Goal: Task Accomplishment & Management: Manage account settings

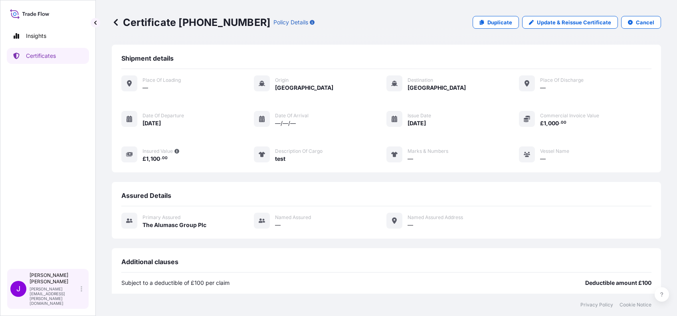
click at [80, 297] on div "Jennifer ellis jennifer.ellis+alumasc@wtwco.com" at bounding box center [58, 289] width 56 height 34
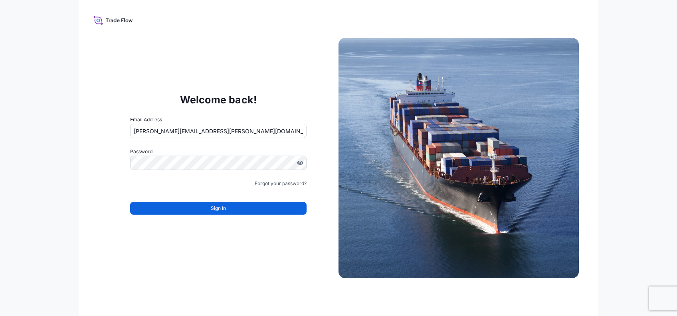
drag, startPoint x: 184, startPoint y: 129, endPoint x: 191, endPoint y: 134, distance: 8.3
click at [184, 129] on input "jennifer.ellis+alumasc@wtwco.com" at bounding box center [218, 131] width 176 height 14
click at [187, 132] on input "jennifer.ellis+alumasc@wtwco.com" at bounding box center [218, 131] width 176 height 14
click at [191, 132] on input "jennifer.ellis+alumasc@wtwco.com" at bounding box center [218, 131] width 176 height 14
type input "jennifer.ellis+alumasc@wtwco.com"
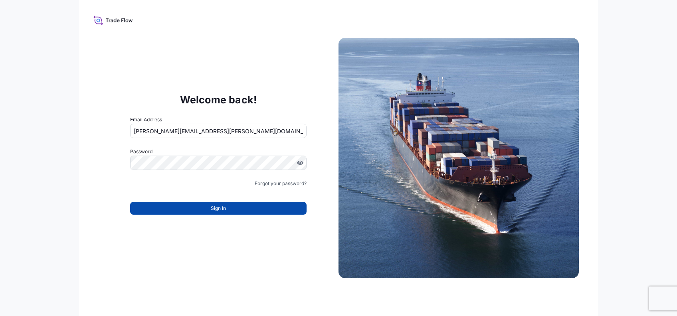
drag, startPoint x: 203, startPoint y: 206, endPoint x: 203, endPoint y: 212, distance: 5.6
click at [203, 211] on div "Sign In" at bounding box center [218, 206] width 176 height 18
click at [203, 212] on button "Sign In" at bounding box center [218, 208] width 176 height 13
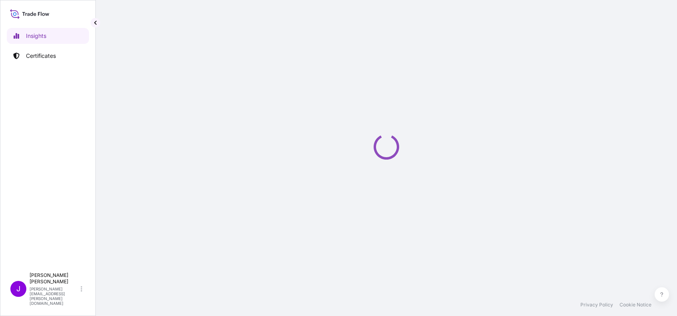
select select "2025"
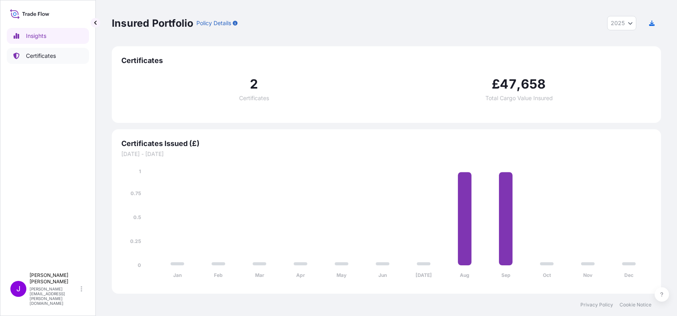
click at [34, 59] on link "Certificates" at bounding box center [48, 56] width 82 height 16
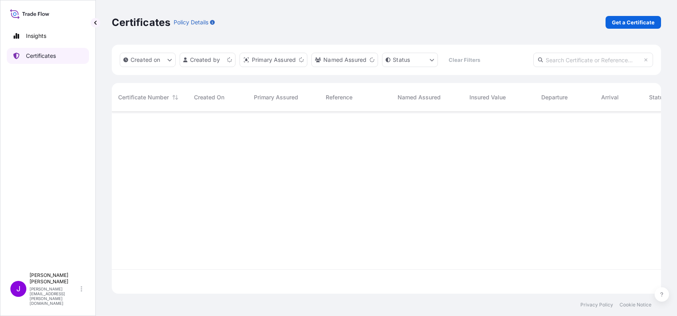
scroll to position [178, 541]
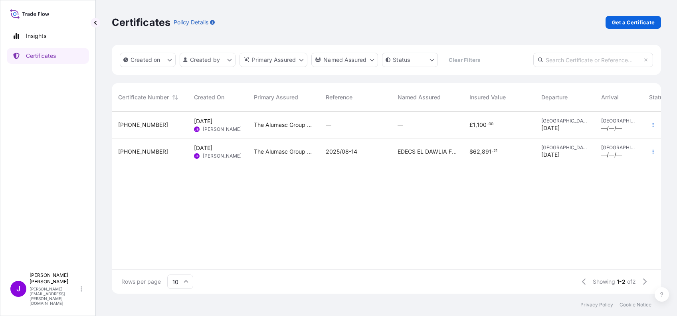
click at [142, 124] on span "31430-4-1" at bounding box center [143, 125] width 50 height 8
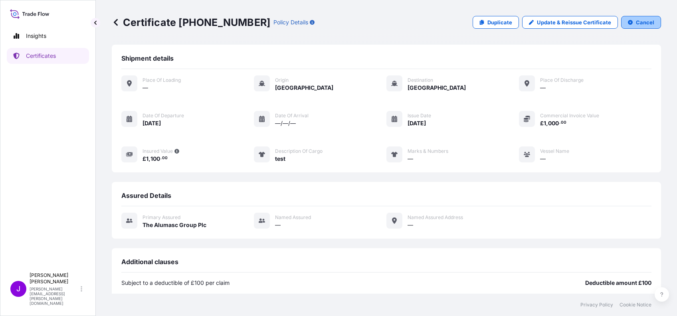
click at [643, 22] on p "Cancel" at bounding box center [645, 22] width 18 height 8
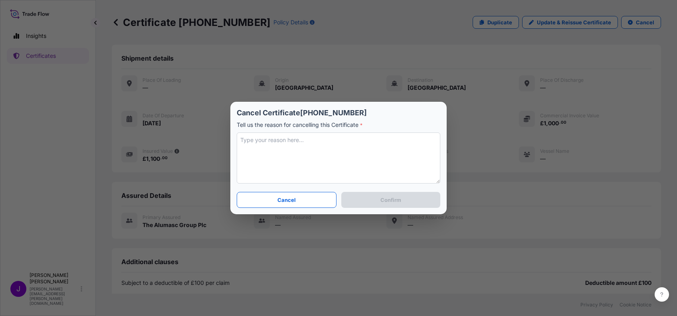
click at [290, 145] on textarea at bounding box center [339, 158] width 204 height 51
type textarea "test"
click at [369, 198] on button "Confirm" at bounding box center [390, 200] width 99 height 16
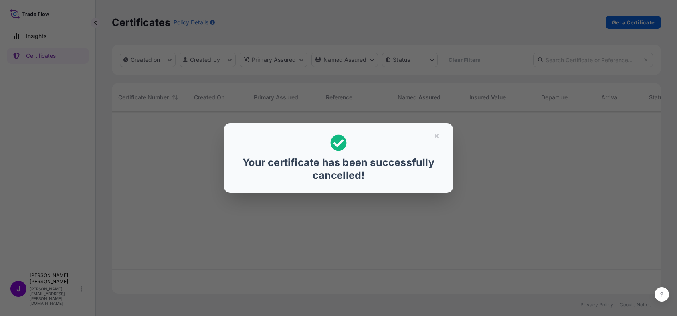
scroll to position [178, 541]
click at [434, 137] on icon "button" at bounding box center [436, 136] width 7 height 7
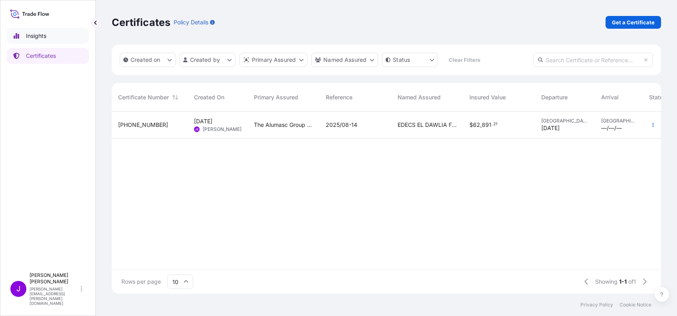
click at [36, 39] on p "Insights" at bounding box center [36, 36] width 20 height 8
select select "2025"
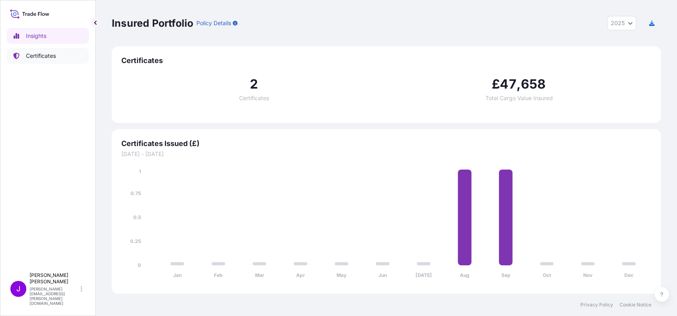
click at [35, 53] on p "Certificates" at bounding box center [41, 56] width 30 height 8
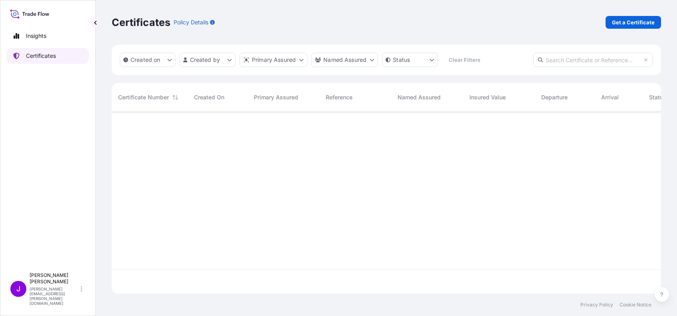
scroll to position [178, 541]
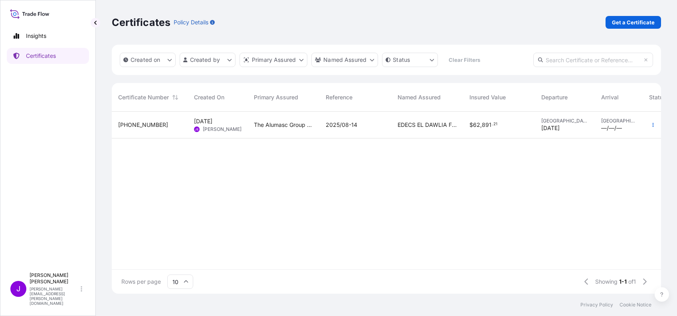
click at [134, 123] on span "31430-2-7" at bounding box center [143, 125] width 50 height 8
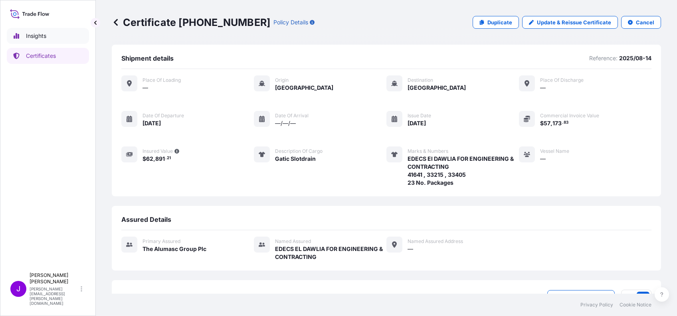
click at [40, 34] on p "Insights" at bounding box center [36, 36] width 20 height 8
select select "2025"
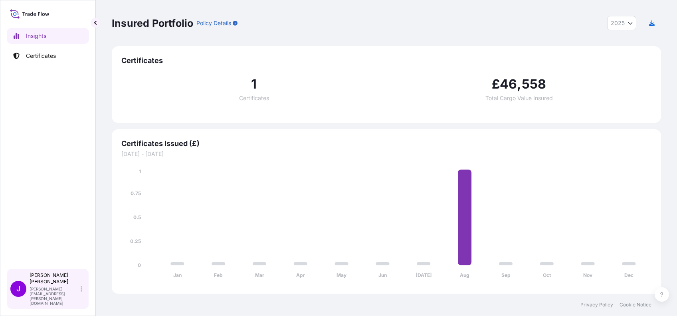
click at [83, 296] on div "Jennifer ellis jennifer.ellis+alumasc@wtwco.com" at bounding box center [58, 289] width 56 height 34
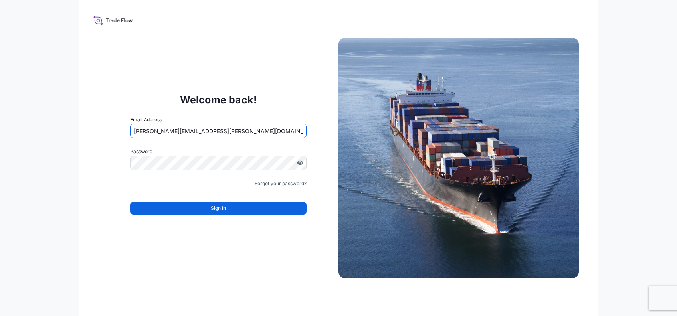
drag, startPoint x: 167, startPoint y: 131, endPoint x: 190, endPoint y: 132, distance: 22.8
click at [190, 132] on input "jennifer.ellis+alumasc@wtwco.com" at bounding box center [218, 131] width 176 height 14
type input "jennifer.ellis+bdp@wtwco.com"
click at [187, 209] on button "Sign In" at bounding box center [218, 208] width 176 height 13
